Goal: Book appointment/travel/reservation

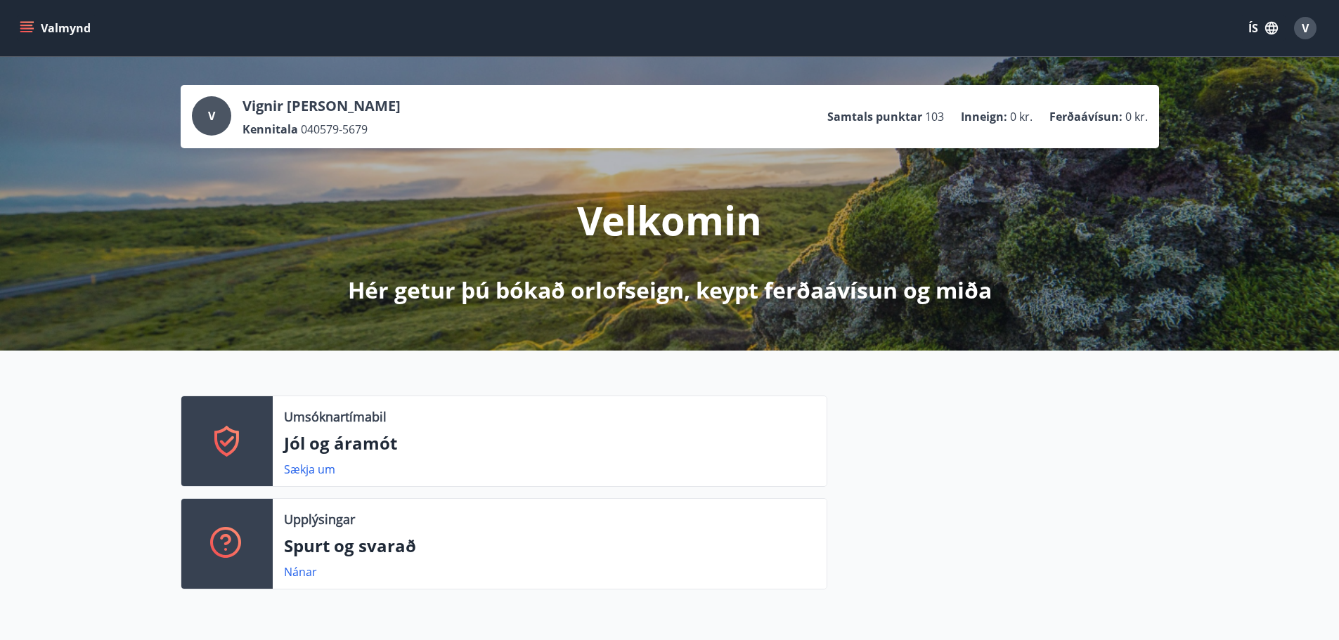
click at [27, 25] on icon "menu" at bounding box center [26, 25] width 13 height 1
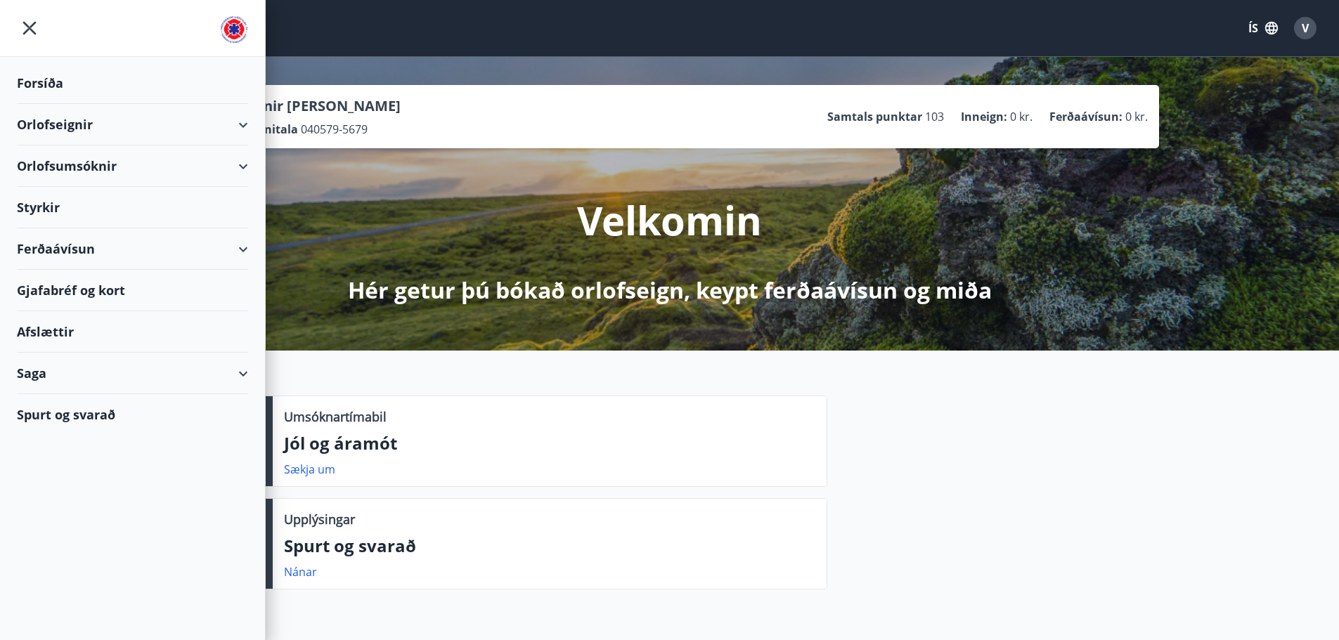
click at [107, 167] on div "Orlofsumsóknir" at bounding box center [132, 165] width 231 height 41
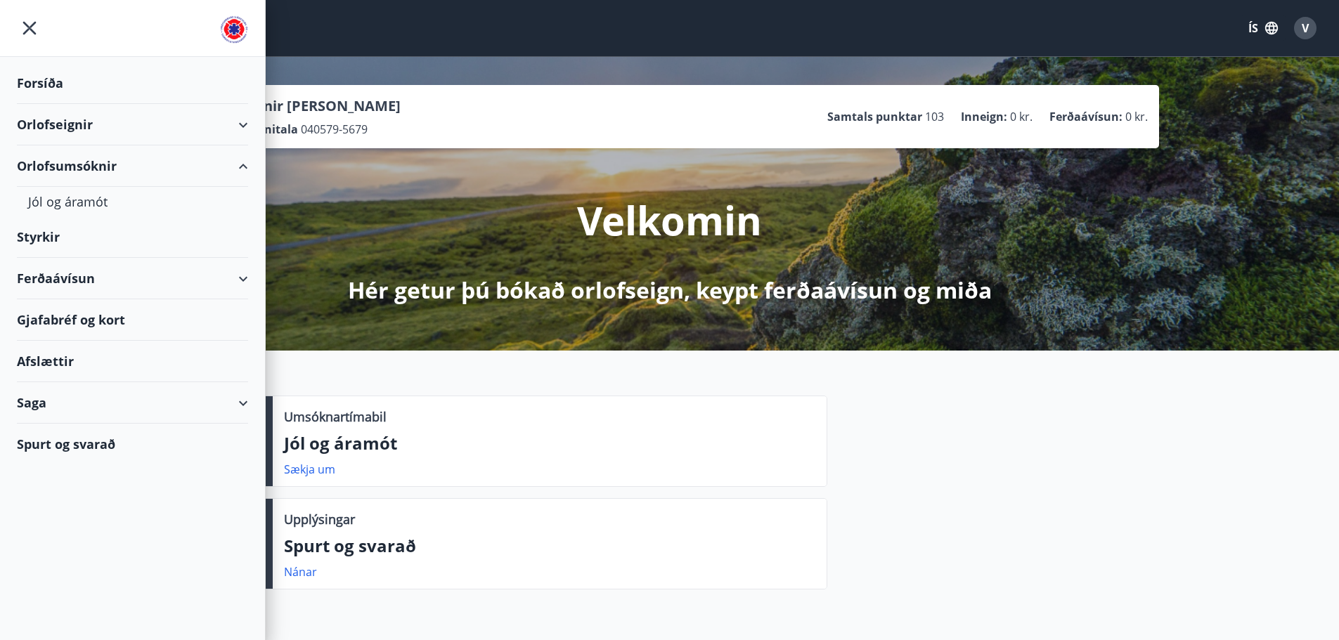
click at [55, 124] on div "Orlofseignir" at bounding box center [132, 124] width 231 height 41
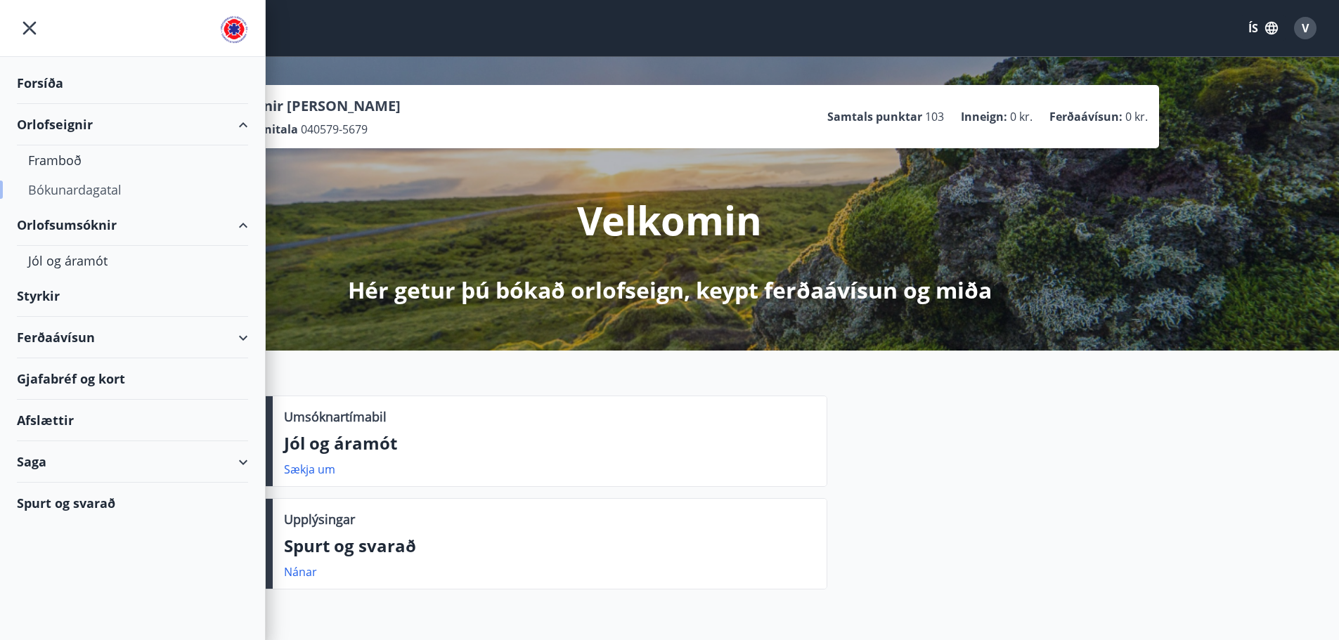
click at [84, 189] on div "Bókunardagatal" at bounding box center [132, 190] width 209 height 30
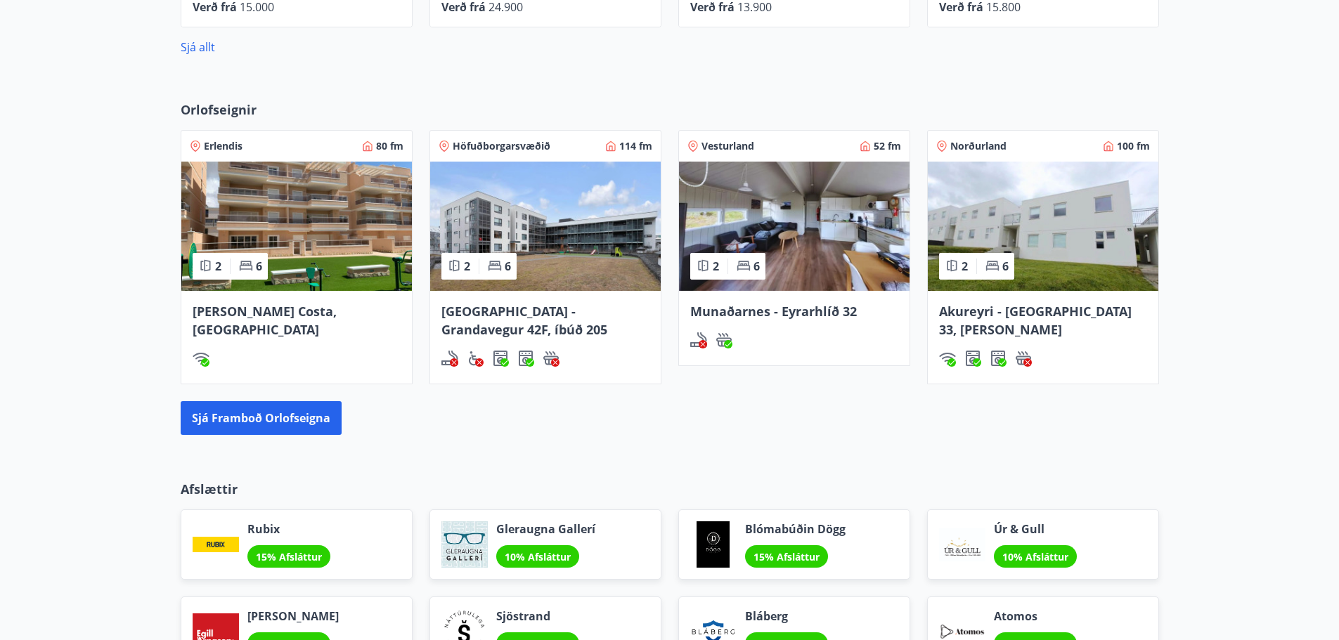
scroll to position [843, 0]
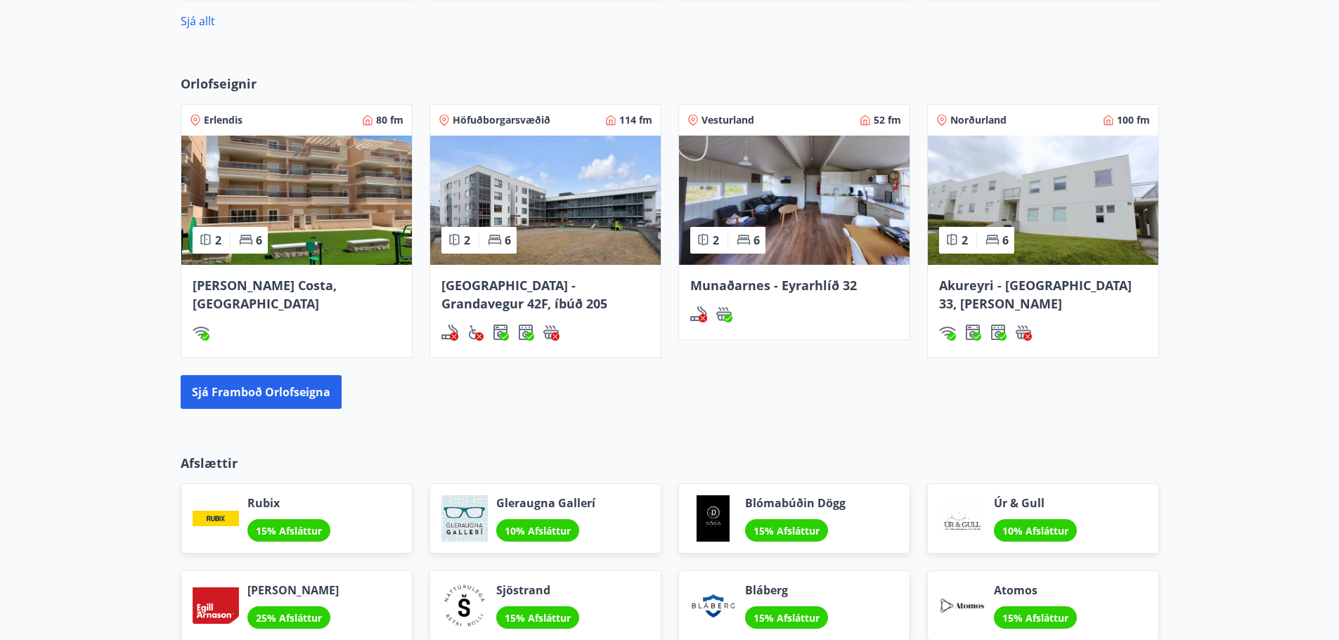
click at [1045, 211] on img at bounding box center [1043, 200] width 231 height 129
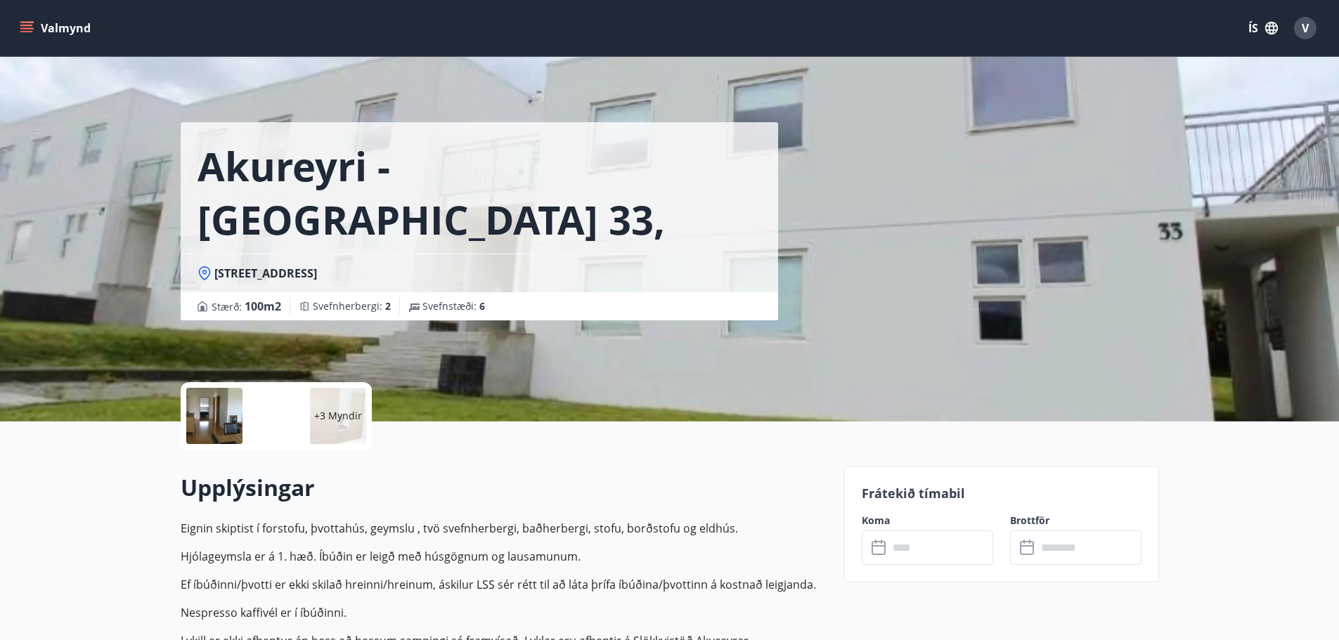
click at [880, 553] on icon at bounding box center [880, 548] width 17 height 17
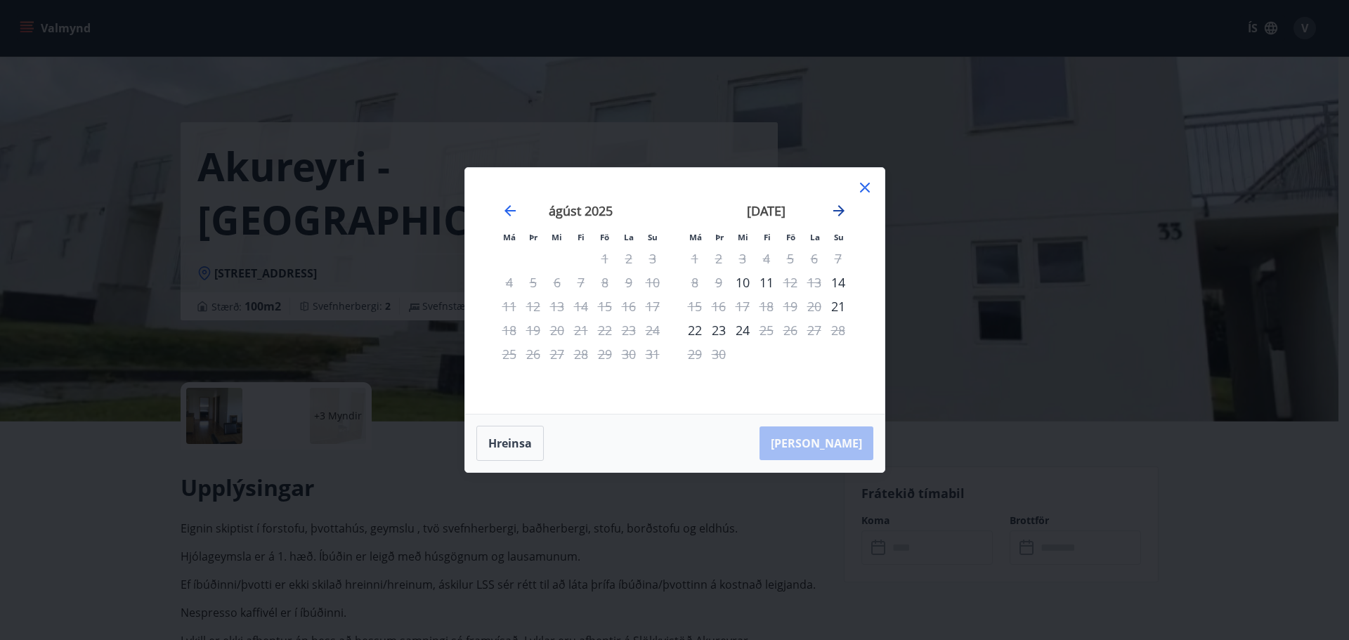
click at [844, 209] on icon "Move forward to switch to the next month." at bounding box center [839, 210] width 17 height 17
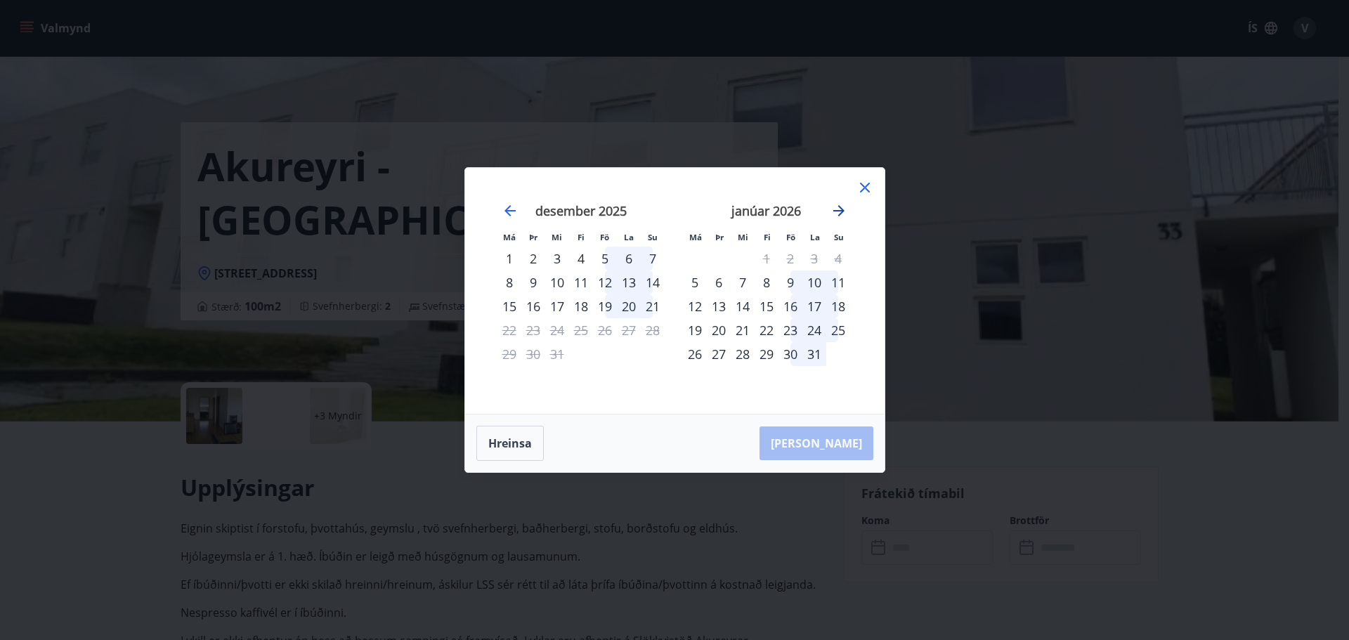
click at [844, 209] on icon "Move forward to switch to the next month." at bounding box center [839, 210] width 17 height 17
click at [839, 210] on icon "Move forward to switch to the next month." at bounding box center [839, 210] width 11 height 11
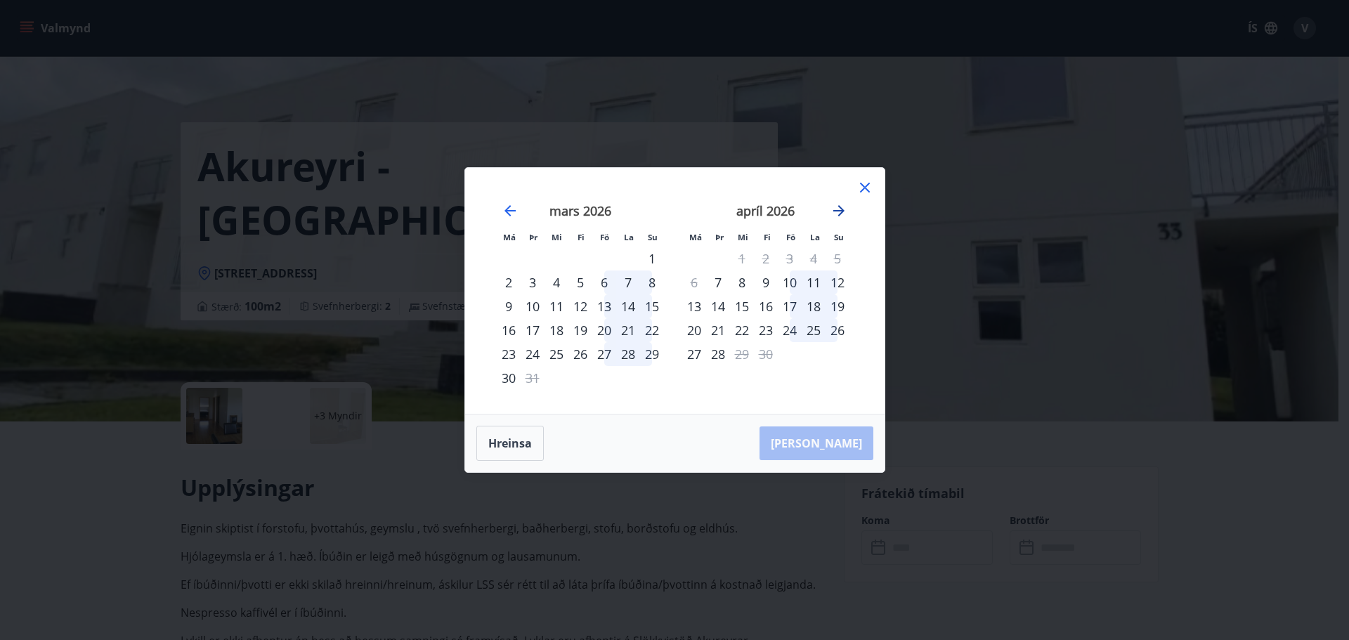
click at [839, 210] on icon "Move forward to switch to the next month." at bounding box center [839, 210] width 11 height 11
click at [840, 207] on icon "Move forward to switch to the next month." at bounding box center [839, 210] width 11 height 11
click at [738, 330] on div "22" at bounding box center [742, 330] width 24 height 24
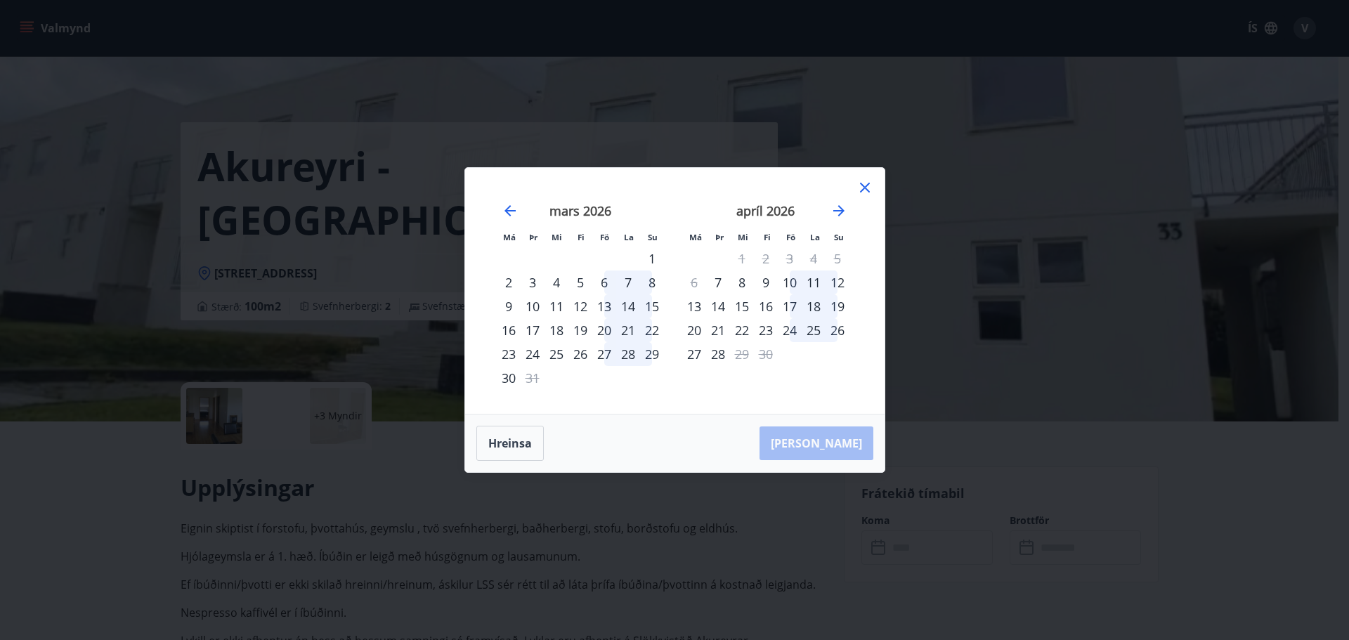
click at [742, 332] on div "22" at bounding box center [742, 330] width 24 height 24
click at [512, 209] on icon "Move backward to switch to the previous month." at bounding box center [510, 210] width 17 height 17
click at [580, 308] on div "15" at bounding box center [581, 306] width 24 height 24
click at [719, 309] on div "10" at bounding box center [719, 306] width 24 height 24
click at [867, 177] on div "Má Þr Mi Fi Fö La Su Má Þr Mi Fi Fö La Su [DATE] 1 2 3 4 5 6 7 8 9 10 11 12 13 …" at bounding box center [675, 291] width 420 height 246
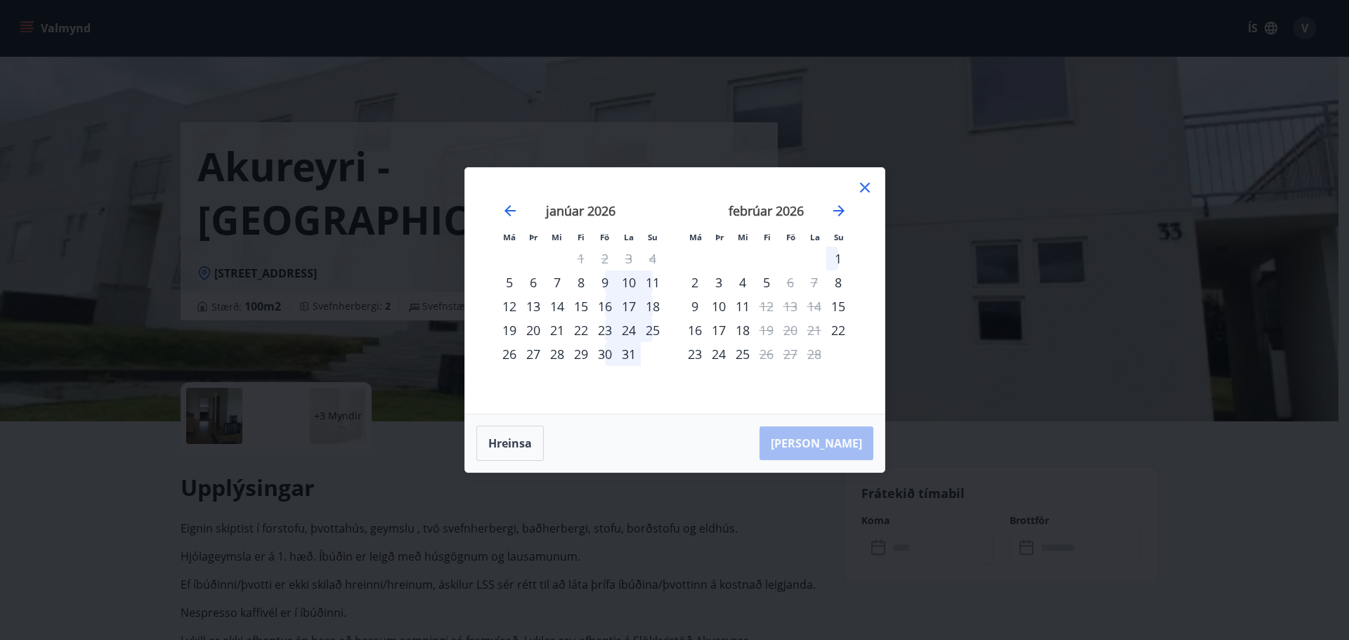
click at [862, 186] on icon at bounding box center [865, 187] width 17 height 17
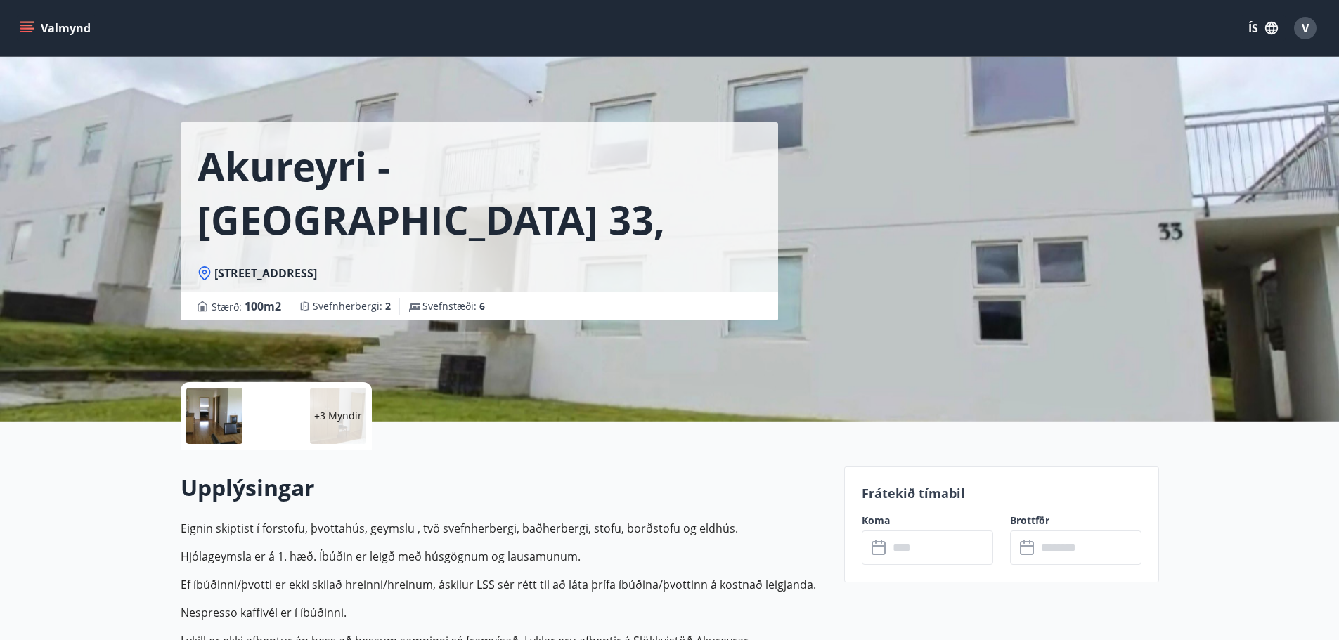
click at [32, 27] on icon "menu" at bounding box center [27, 28] width 14 height 14
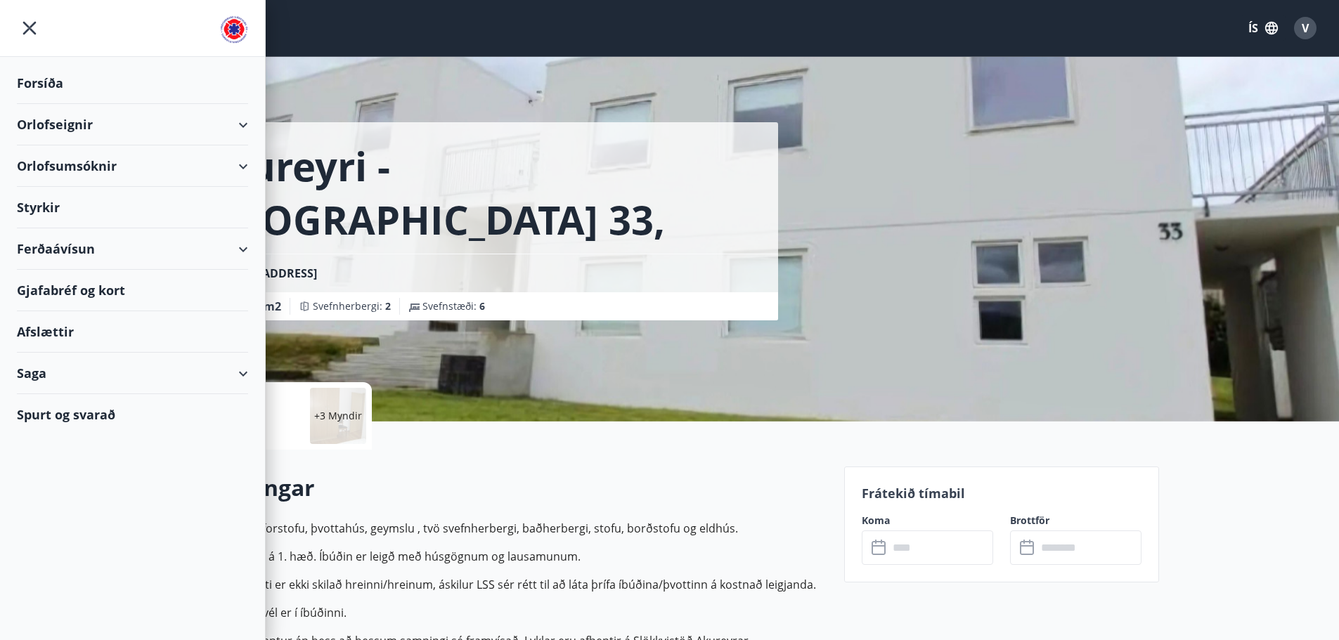
click at [77, 127] on div "Orlofseignir" at bounding box center [132, 124] width 231 height 41
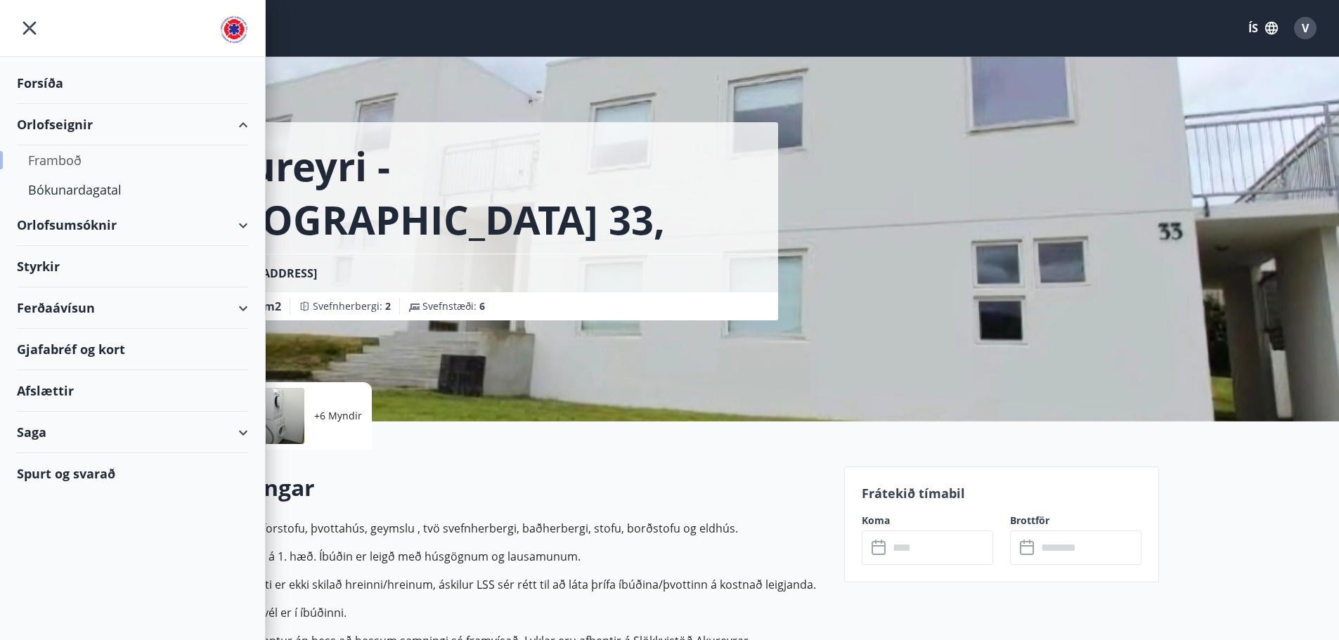
click at [75, 156] on div "Framboð" at bounding box center [132, 160] width 209 height 30
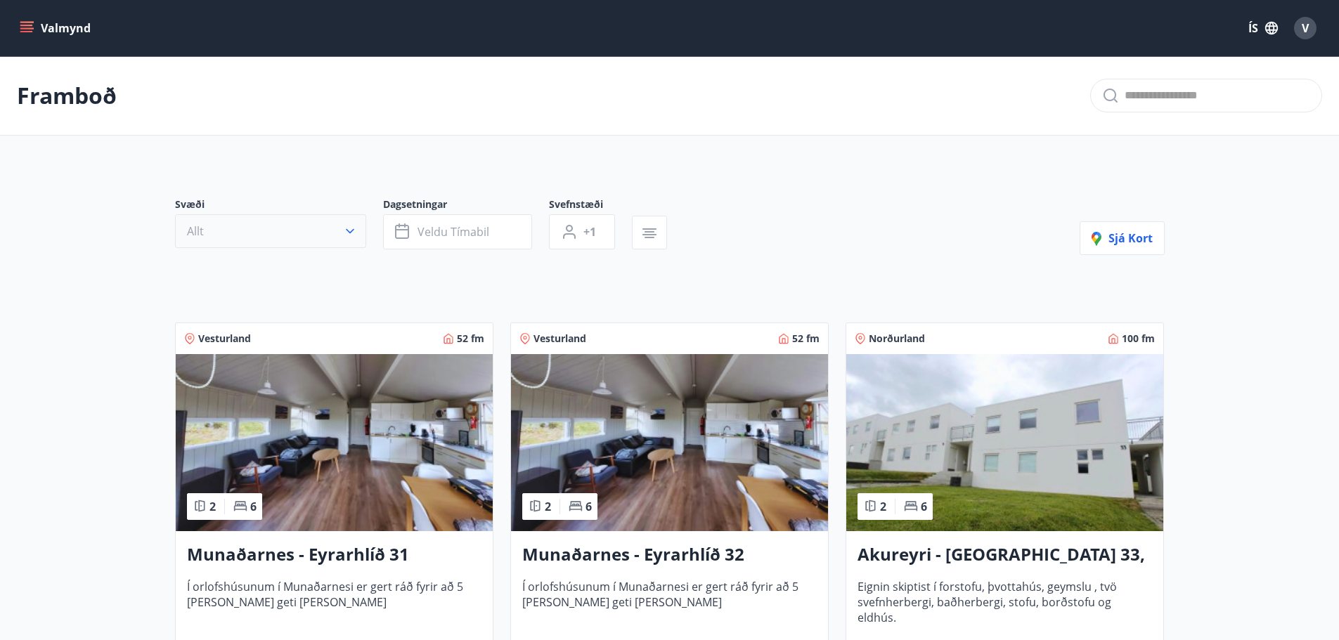
click at [354, 230] on icon "button" at bounding box center [350, 231] width 14 height 14
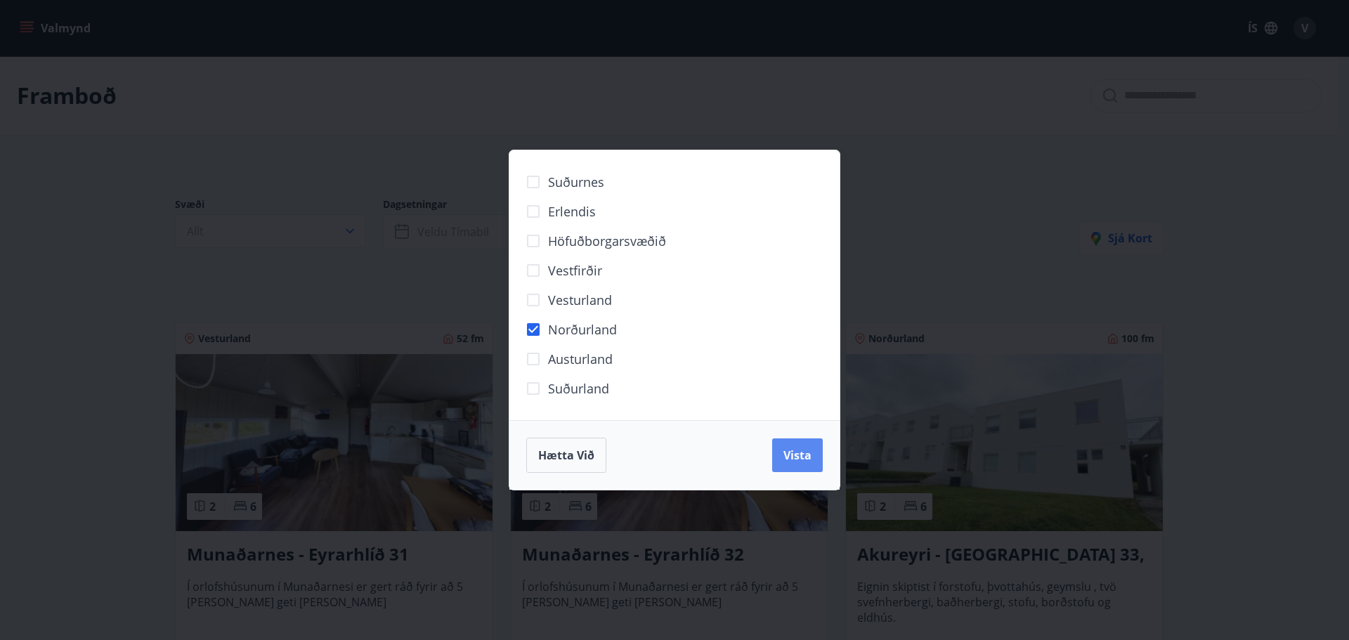
click at [795, 464] on button "Vista" at bounding box center [797, 456] width 51 height 34
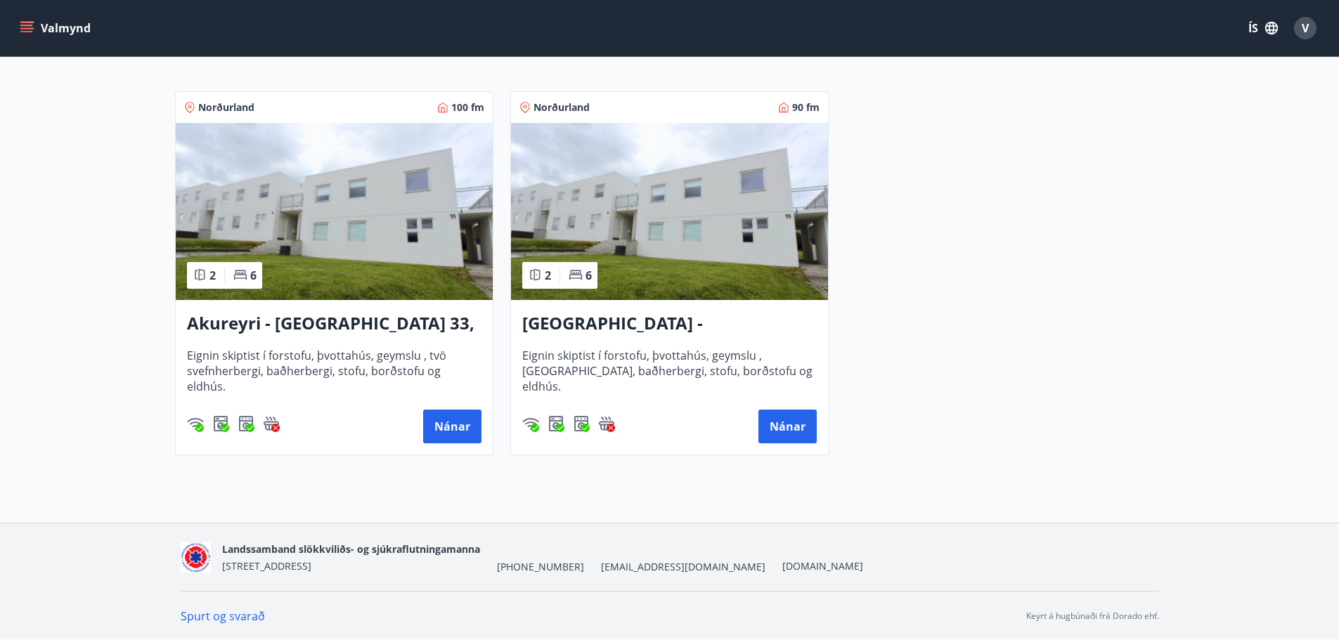
scroll to position [266, 0]
click at [454, 421] on button "Nánar" at bounding box center [452, 426] width 58 height 34
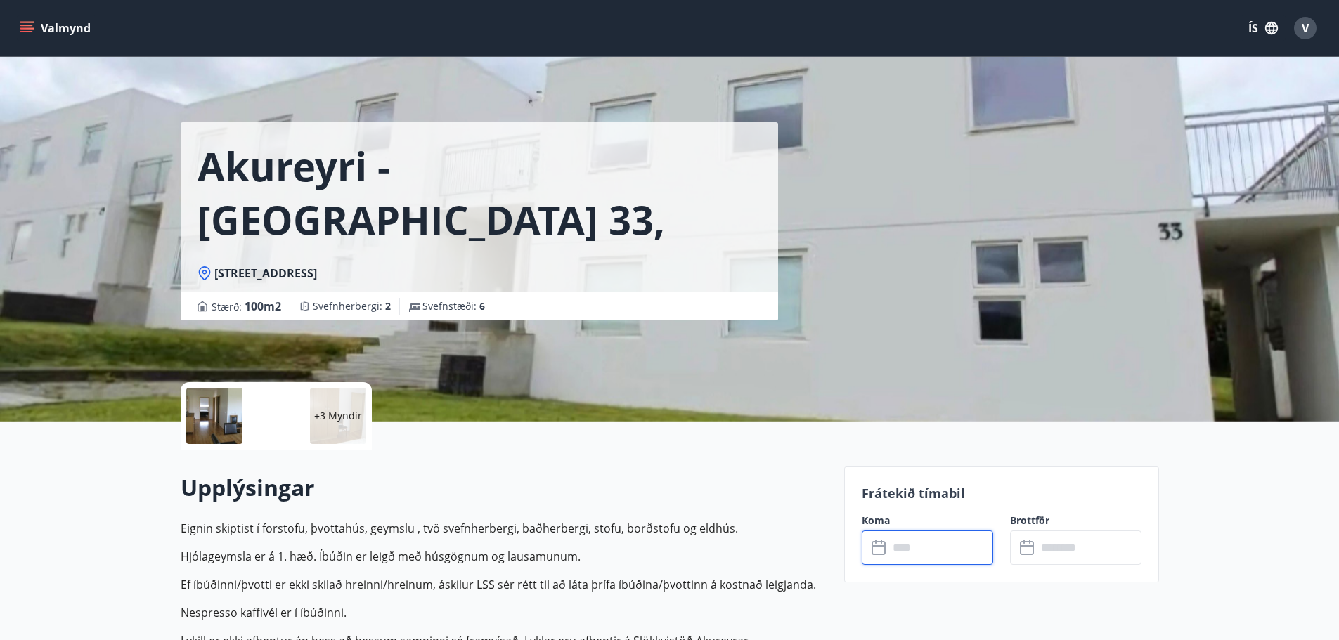
click at [938, 549] on input "text" at bounding box center [940, 548] width 105 height 34
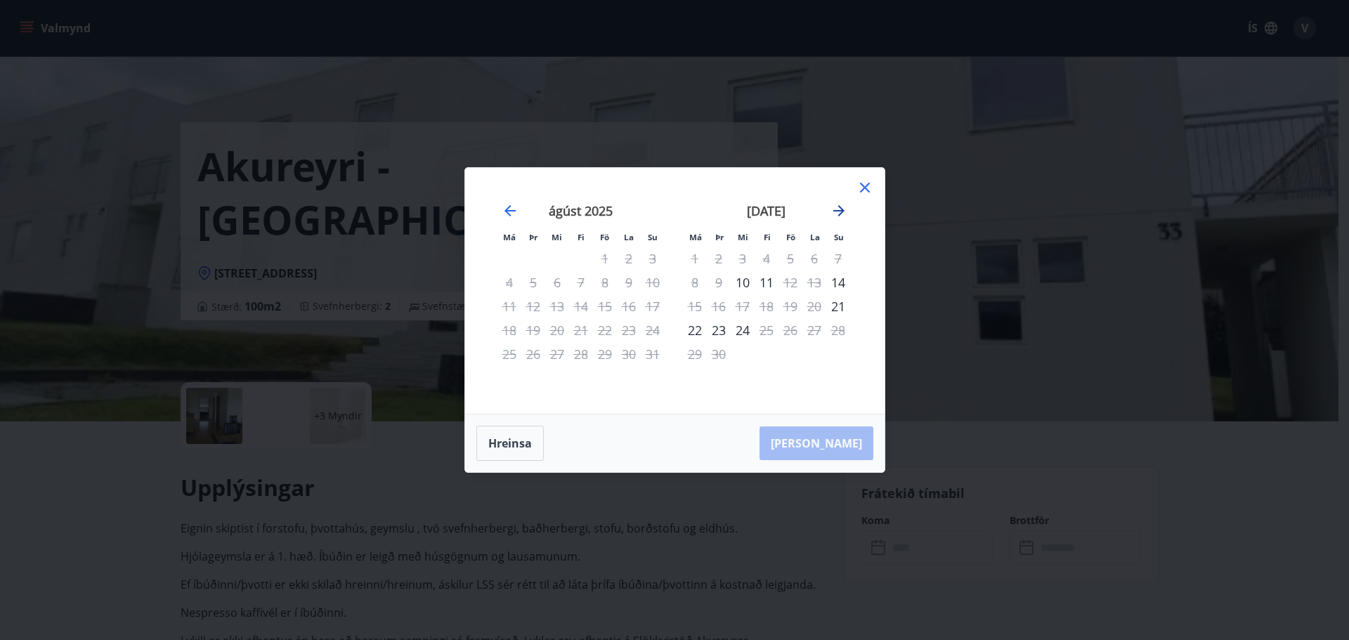
click at [840, 208] on icon "Move forward to switch to the next month." at bounding box center [839, 210] width 11 height 11
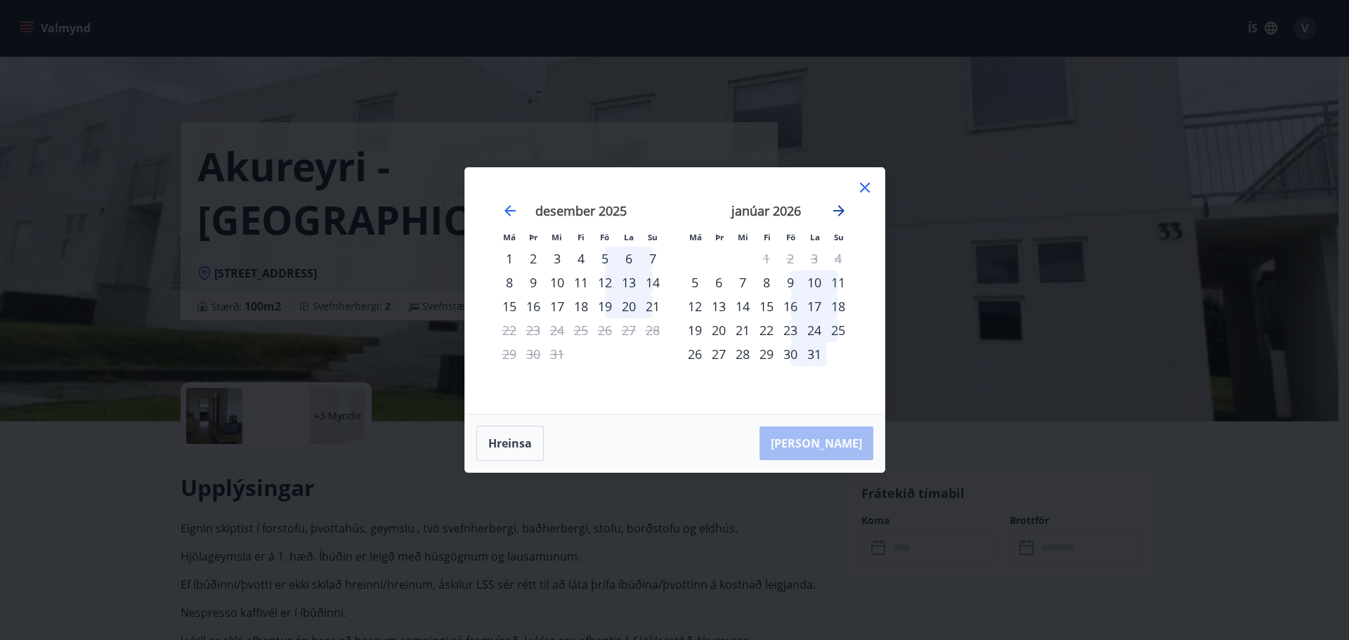
click at [840, 208] on icon "Move forward to switch to the next month." at bounding box center [839, 210] width 11 height 11
click at [744, 329] on div "22" at bounding box center [743, 330] width 24 height 24
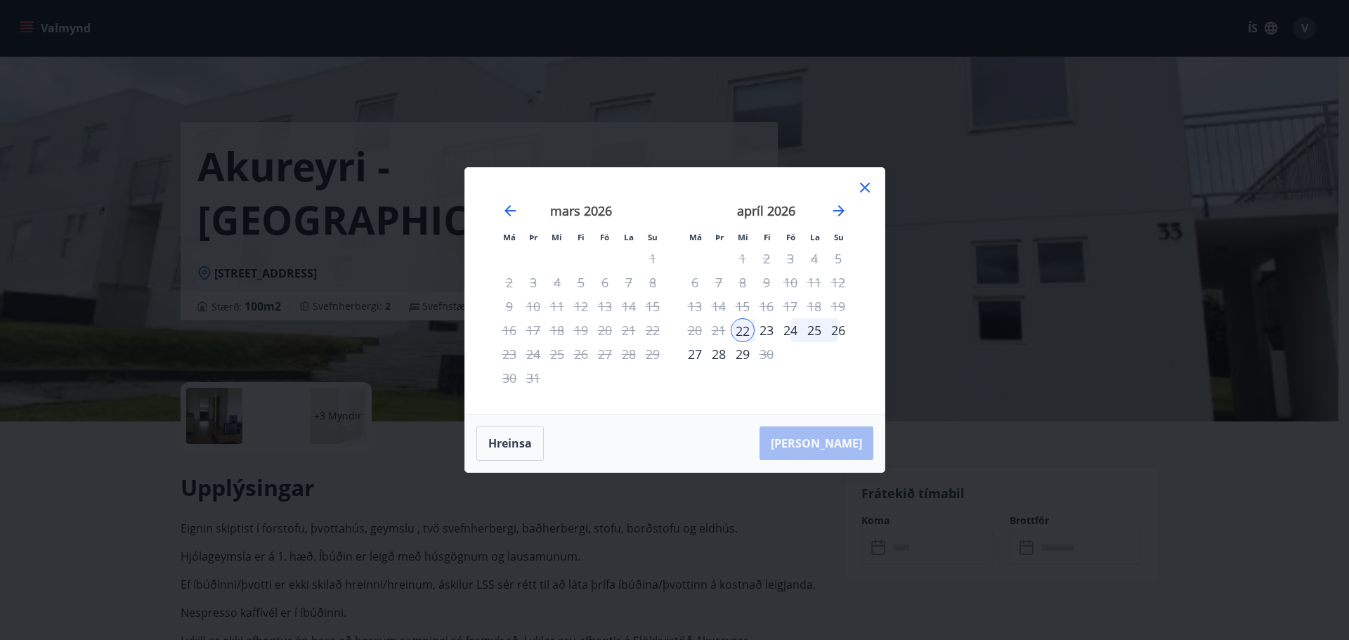
click at [841, 330] on div "26" at bounding box center [839, 330] width 24 height 24
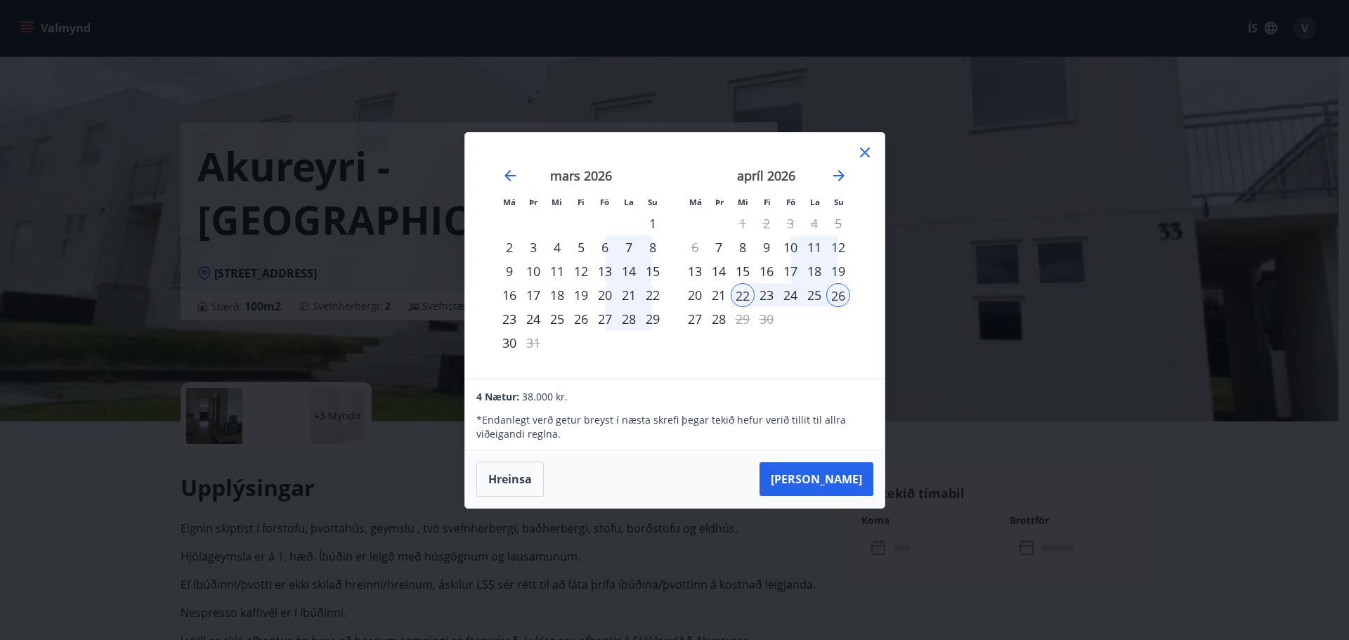
drag, startPoint x: 678, startPoint y: 148, endPoint x: 697, endPoint y: 141, distance: 21.1
click at [697, 141] on div "Má Þr Mi Fi Fö La Su Má Þr Mi Fi Fö La [DEMOGRAPHIC_DATA] [DATE] 1 2 3 4 5 6 7 …" at bounding box center [675, 256] width 420 height 246
click at [840, 478] on button "[PERSON_NAME]" at bounding box center [817, 479] width 114 height 34
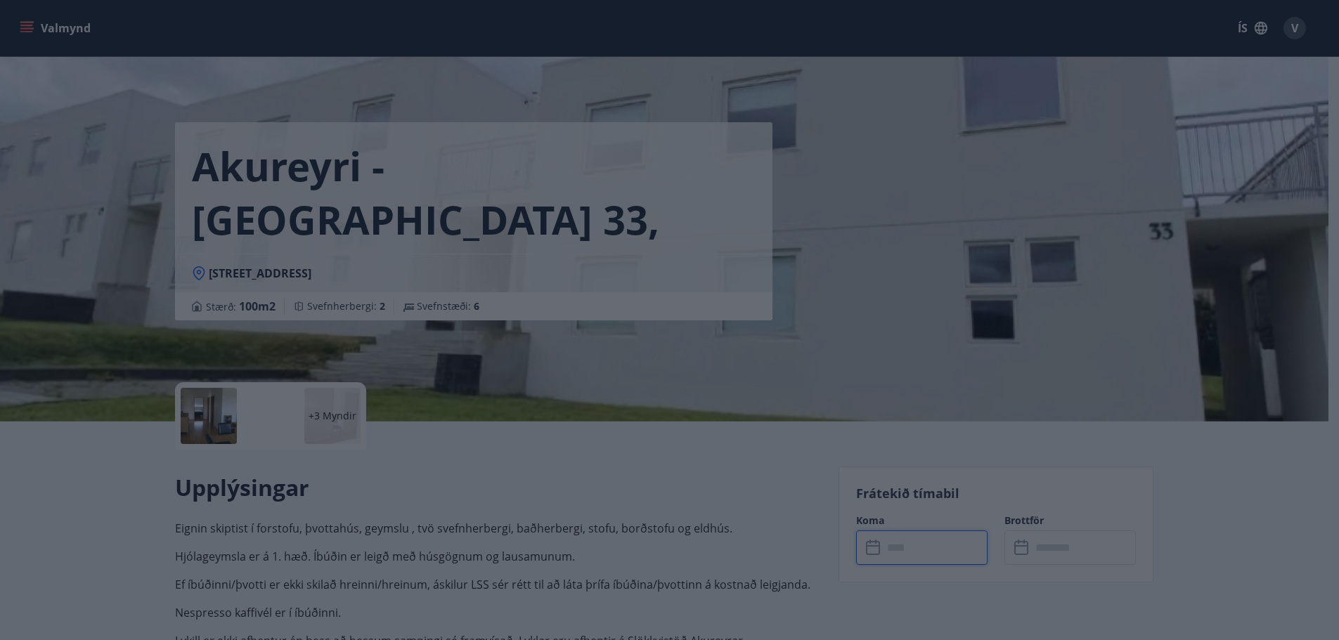
type input "******"
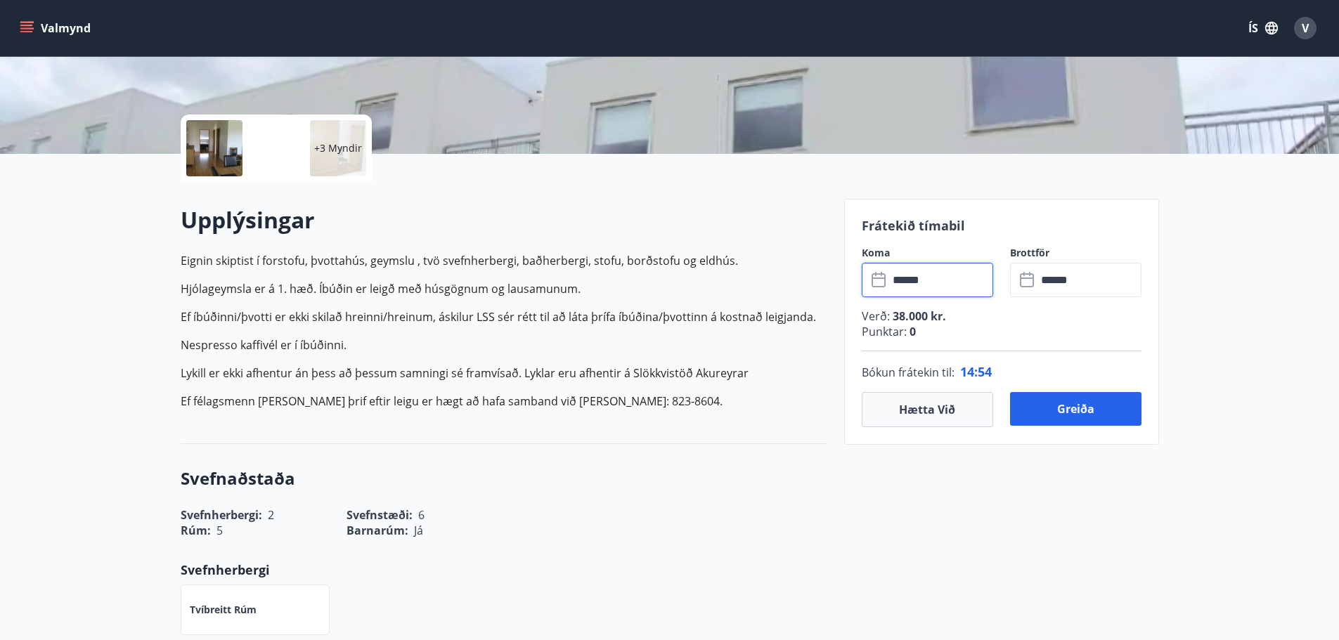
scroll to position [281, 0]
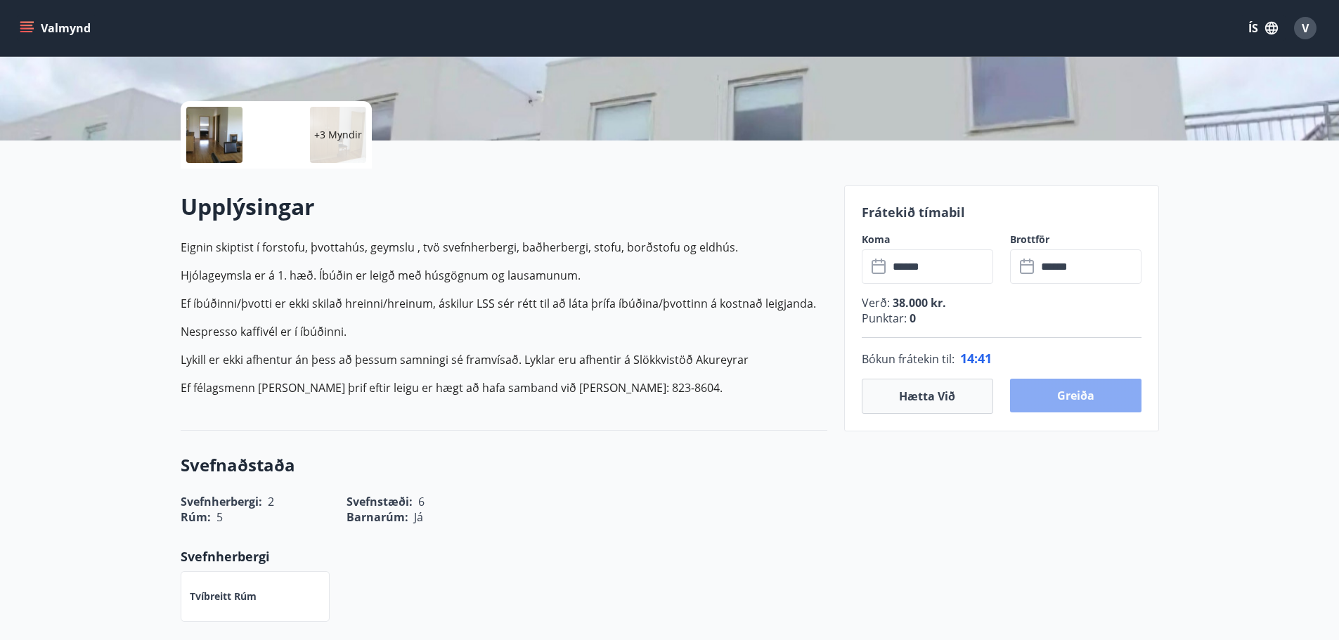
click at [1087, 399] on button "Greiða" at bounding box center [1075, 396] width 131 height 34
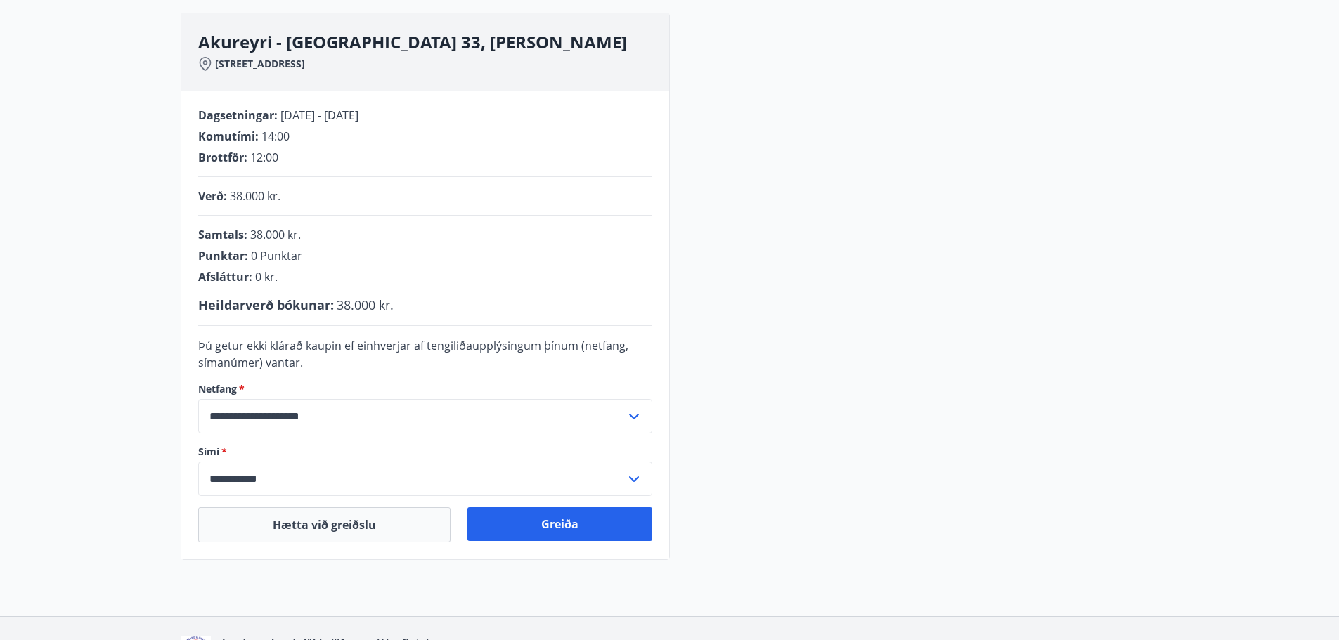
scroll to position [211, 0]
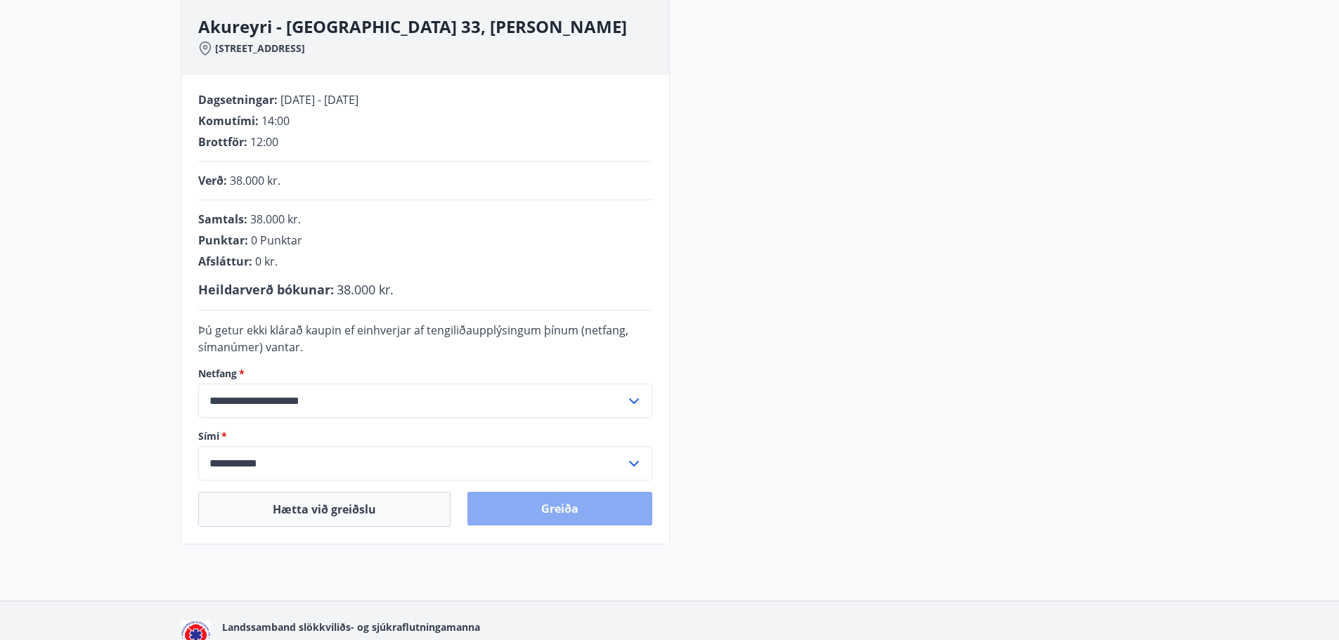
click at [561, 507] on button "Greiða" at bounding box center [559, 509] width 185 height 34
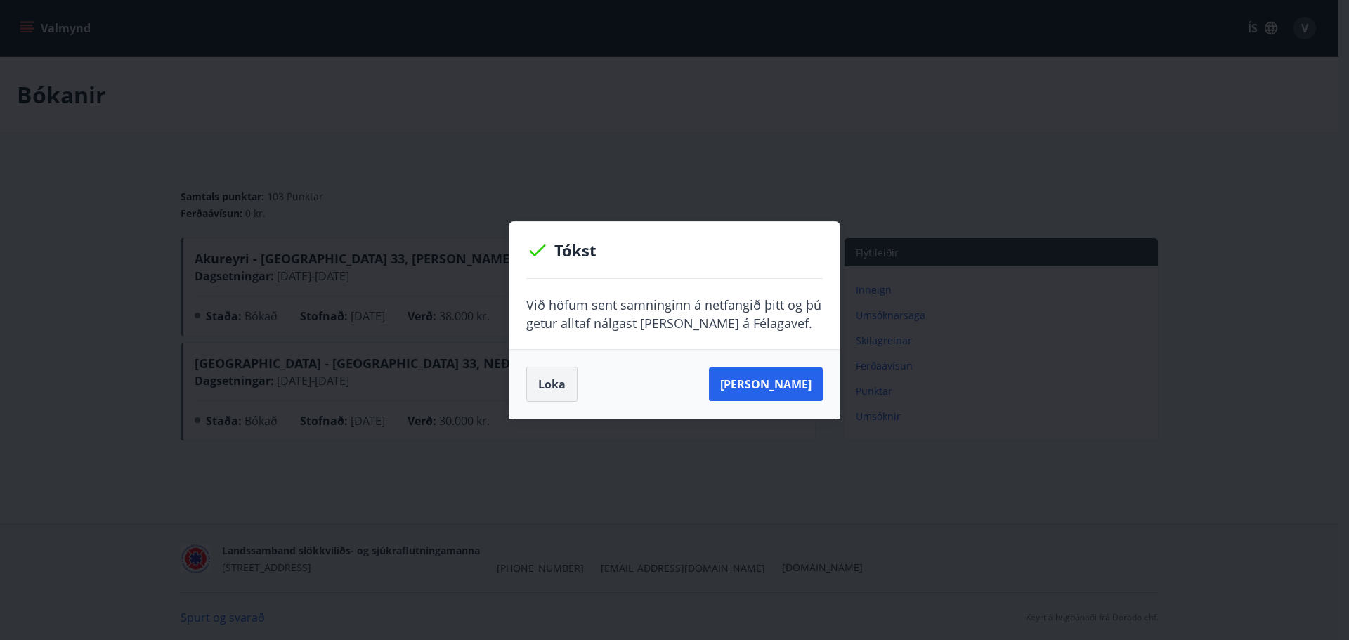
click at [550, 388] on button "Loka" at bounding box center [551, 384] width 51 height 35
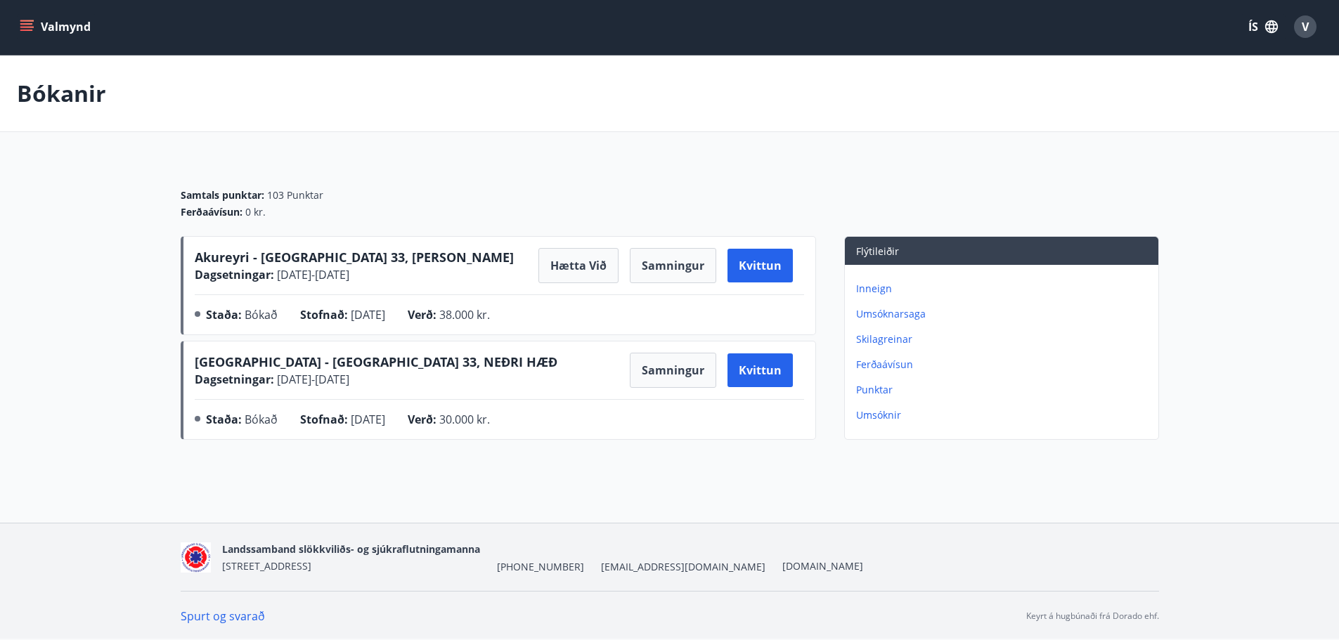
scroll to position [2, 0]
click at [756, 268] on button "Kvittun" at bounding box center [759, 265] width 65 height 34
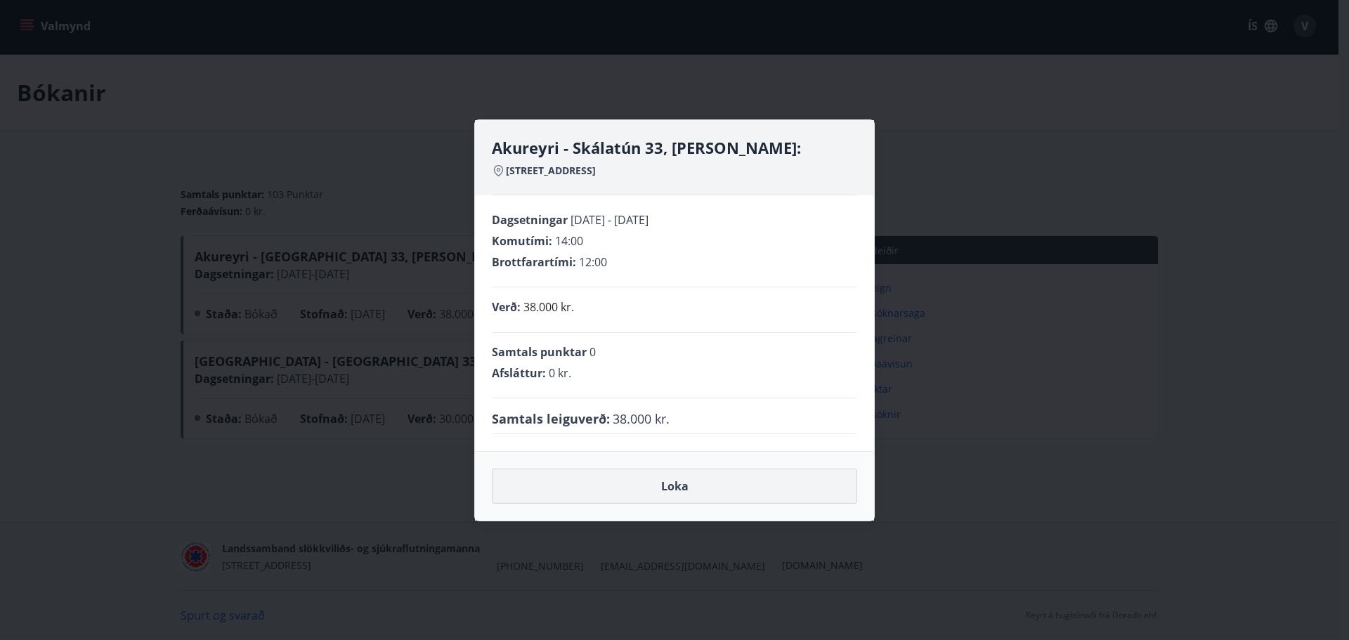
click at [682, 484] on button "Loka" at bounding box center [674, 486] width 365 height 35
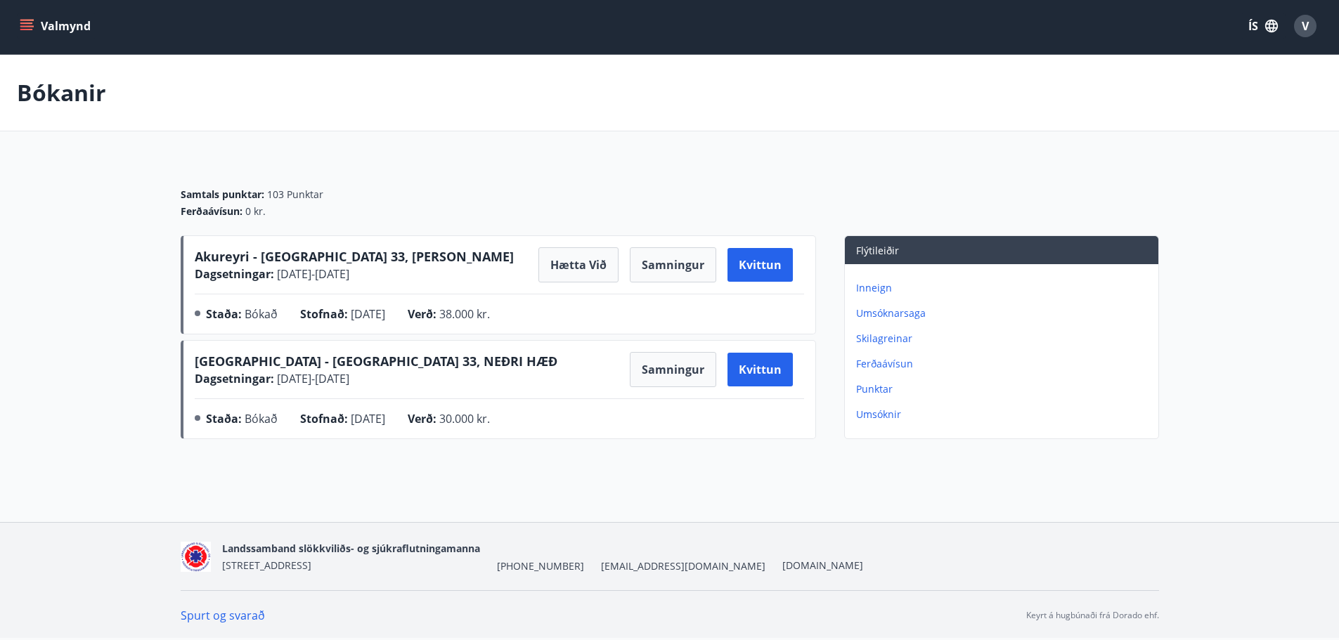
scroll to position [0, 0]
